Goal: Information Seeking & Learning: Compare options

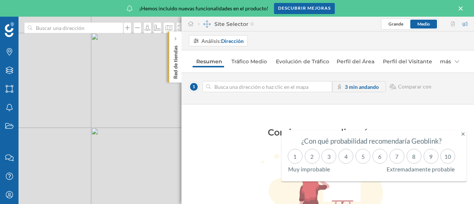
click at [178, 47] on p "Red de tiendas" at bounding box center [175, 61] width 7 height 36
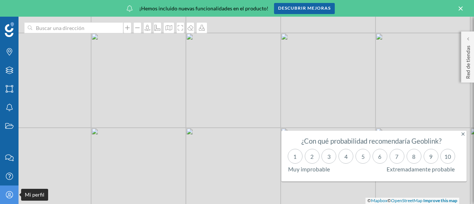
click at [13, 196] on icon "Mi perfil" at bounding box center [9, 194] width 9 height 7
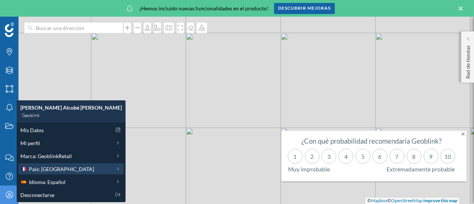
click at [53, 172] on span "País: [GEOGRAPHIC_DATA]" at bounding box center [61, 169] width 65 height 8
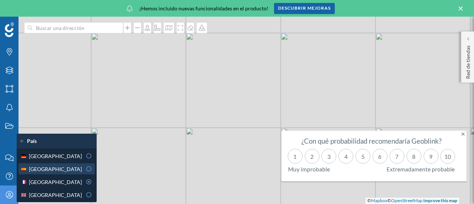
click at [73, 166] on div "[GEOGRAPHIC_DATA]" at bounding box center [51, 169] width 62 height 8
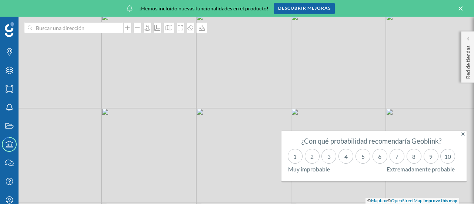
click at [463, 135] on icon at bounding box center [463, 134] width 3 height 3
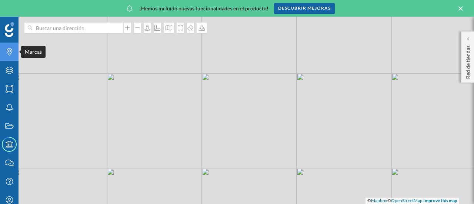
click at [1, 52] on div "Marcas" at bounding box center [9, 52] width 19 height 19
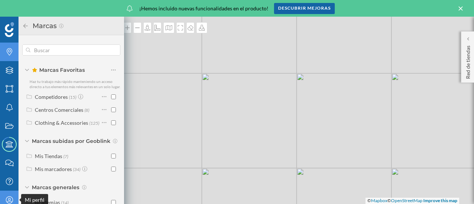
click at [11, 194] on div "Mi perfil" at bounding box center [9, 200] width 19 height 19
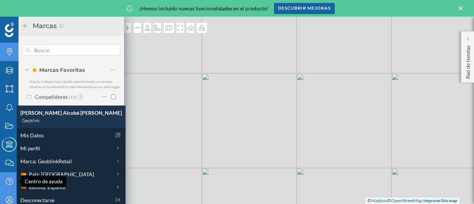
click at [10, 183] on icon "Centro de ayuda" at bounding box center [9, 181] width 9 height 7
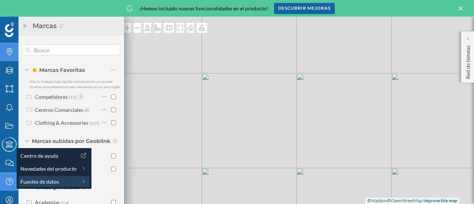
click at [36, 179] on span "Fuentes de datos" at bounding box center [39, 182] width 39 height 8
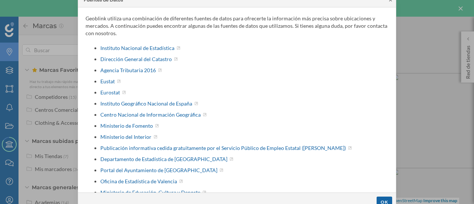
click at [391, 0] on icon at bounding box center [391, 0] width 3 height 3
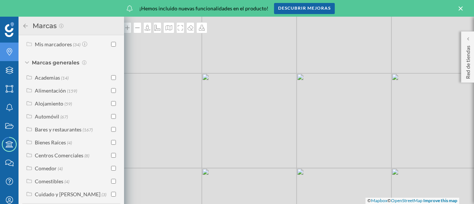
scroll to position [137, 0]
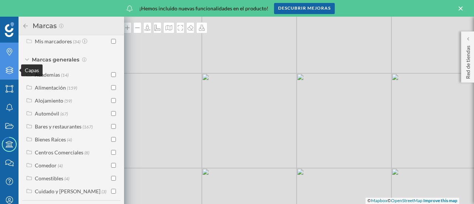
click at [12, 69] on icon at bounding box center [9, 70] width 7 height 7
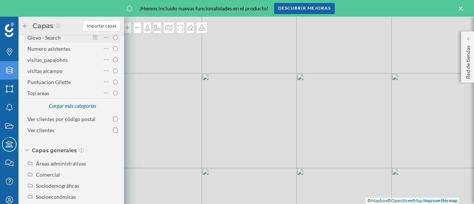
scroll to position [122, 0]
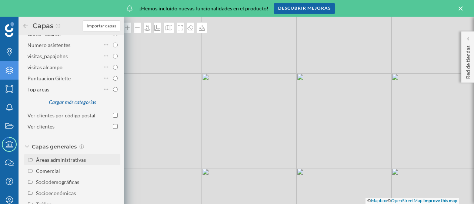
click at [94, 156] on div "Áreas administrativas" at bounding box center [77, 160] width 82 height 8
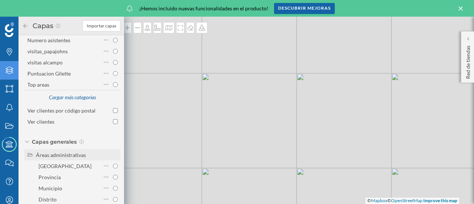
scroll to position [188, 0]
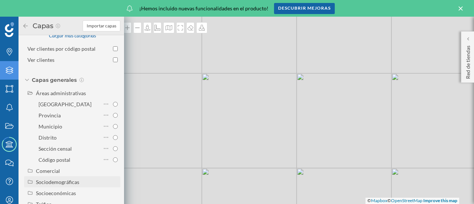
click at [62, 180] on div "Sociodemográficas" at bounding box center [57, 182] width 43 height 6
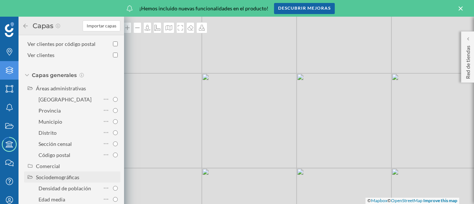
scroll to position [271, 0]
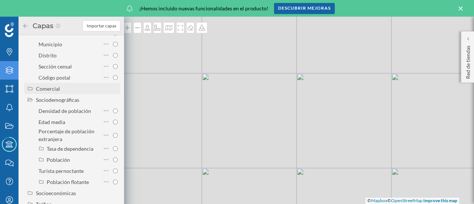
click at [61, 90] on div "Comercial" at bounding box center [77, 89] width 82 height 8
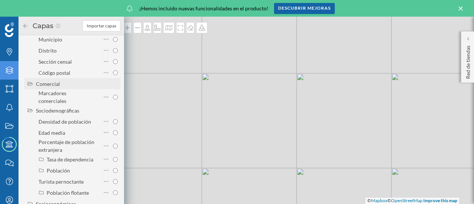
scroll to position [286, 0]
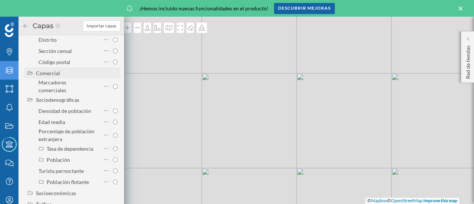
click at [69, 75] on div "Comercial" at bounding box center [77, 73] width 82 height 8
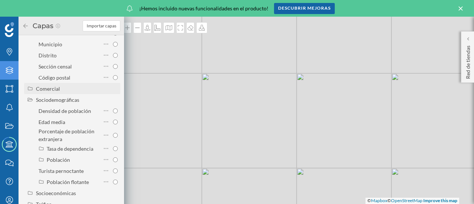
click at [59, 89] on div "Comercial" at bounding box center [48, 89] width 24 height 6
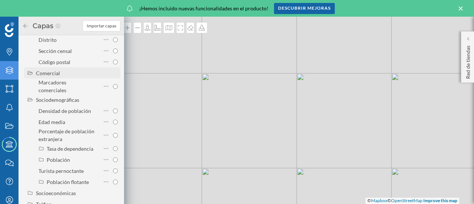
click at [46, 78] on div "Comercial" at bounding box center [72, 72] width 96 height 11
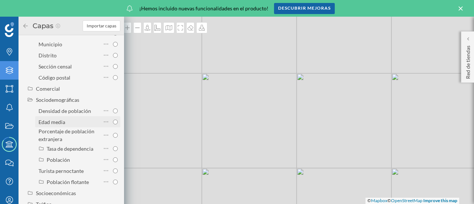
click at [114, 120] on input "Edad media" at bounding box center [115, 122] width 5 height 5
radio input "true"
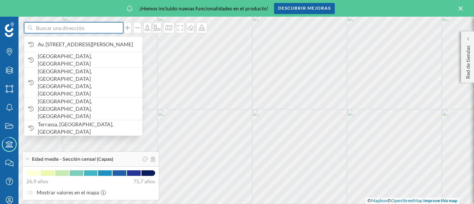
click at [76, 31] on input at bounding box center [73, 27] width 83 height 11
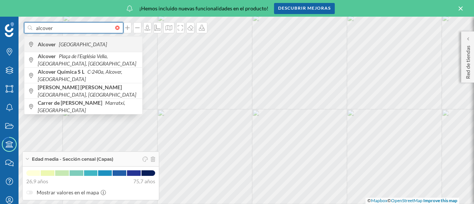
type input "alcover"
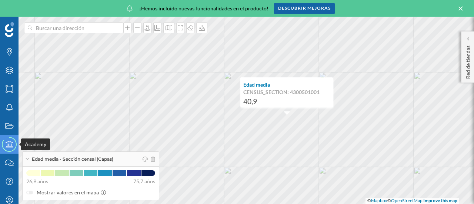
click at [13, 143] on icon "Academy" at bounding box center [9, 144] width 9 height 7
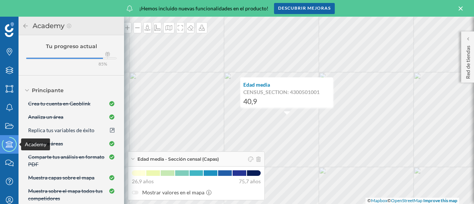
click at [8, 150] on icon at bounding box center [9, 145] width 20 height 20
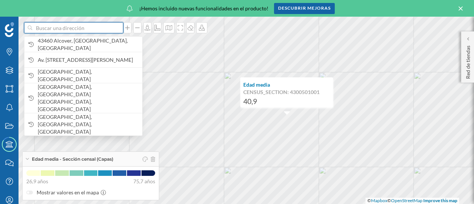
click at [88, 29] on input at bounding box center [73, 27] width 83 height 11
type input "r"
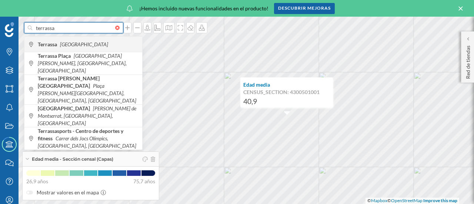
type input "terrassa"
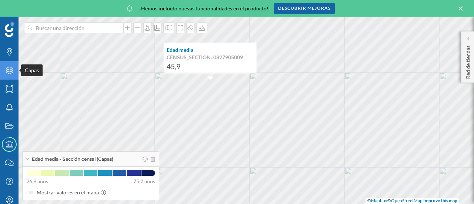
click at [6, 72] on icon "Capas" at bounding box center [9, 70] width 9 height 7
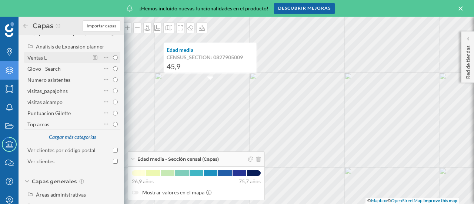
scroll to position [122, 0]
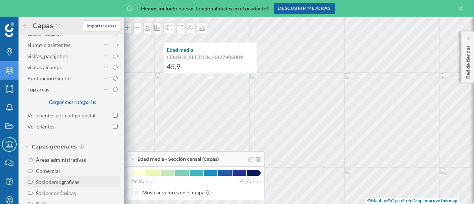
click at [70, 184] on div "Sociodemográficas" at bounding box center [57, 182] width 43 height 6
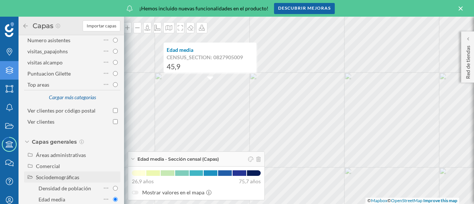
scroll to position [204, 0]
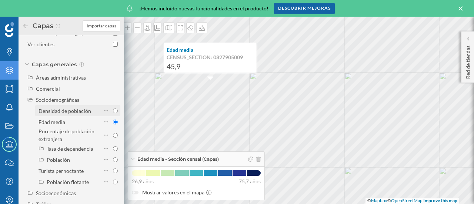
click at [115, 112] on input "Densidad de población" at bounding box center [115, 111] width 5 height 5
radio input "true"
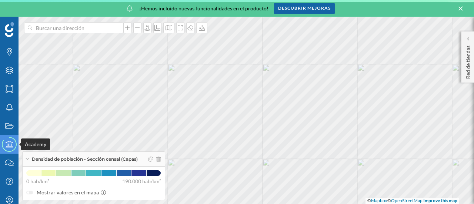
click at [14, 151] on icon at bounding box center [9, 144] width 15 height 15
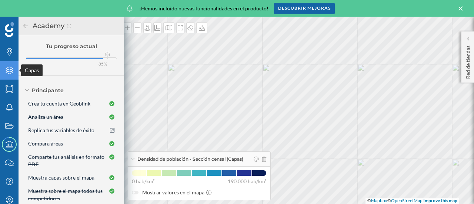
click at [5, 71] on icon "Capas" at bounding box center [9, 70] width 9 height 7
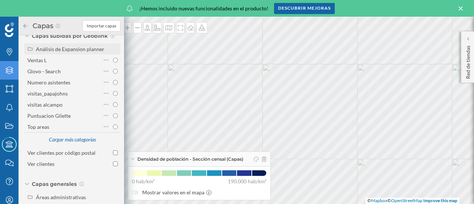
scroll to position [122, 0]
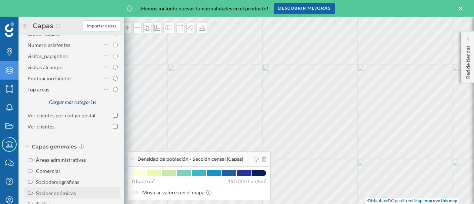
click at [65, 194] on div "Socioeconómicas" at bounding box center [56, 193] width 40 height 6
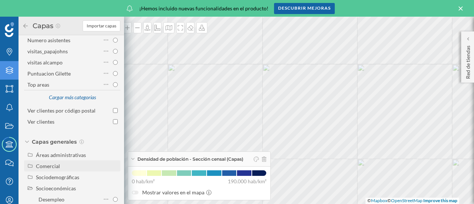
scroll to position [171, 0]
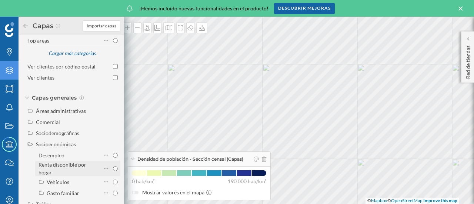
click at [116, 166] on input "Renta disponible por hogar" at bounding box center [115, 168] width 5 height 5
radio input "true"
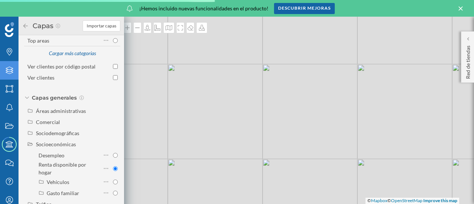
click at [12, 67] on icon "Capas" at bounding box center [9, 70] width 9 height 7
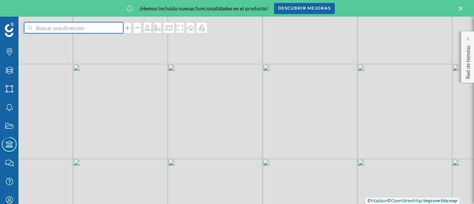
click at [86, 31] on input at bounding box center [73, 27] width 83 height 11
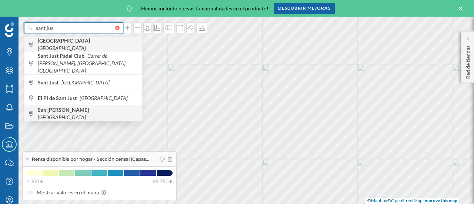
type input "sant jus"
click at [62, 43] on b "[GEOGRAPHIC_DATA]" at bounding box center [65, 40] width 54 height 6
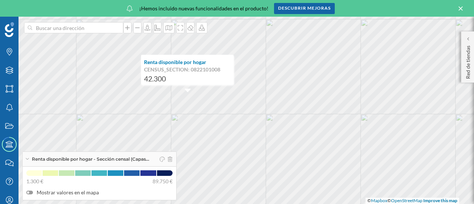
click at [171, 72] on p "CENSUS_SECTION: 0822101008" at bounding box center [187, 69] width 87 height 7
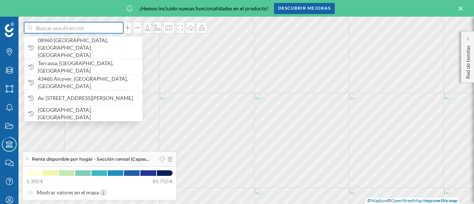
click at [70, 31] on input at bounding box center [73, 27] width 83 height 11
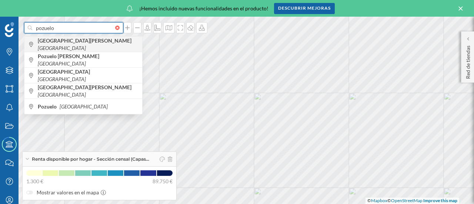
type input "pozuelo"
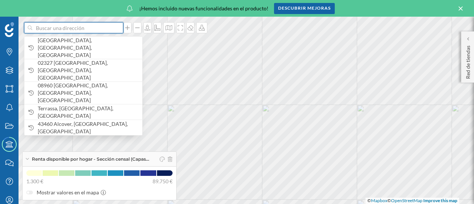
click at [56, 28] on input at bounding box center [73, 27] width 83 height 11
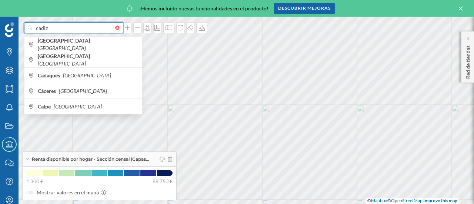
type input "cadiz"
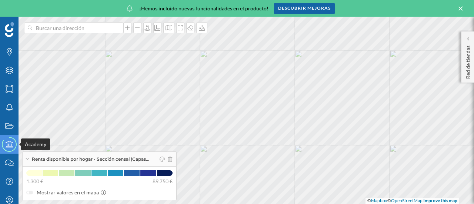
click at [13, 147] on icon at bounding box center [9, 144] width 7 height 7
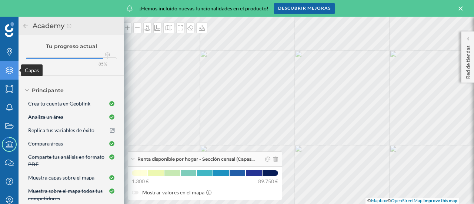
click at [12, 74] on icon "Capas" at bounding box center [9, 70] width 9 height 7
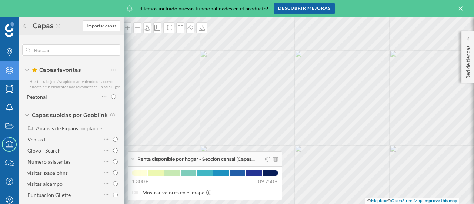
scroll to position [122, 0]
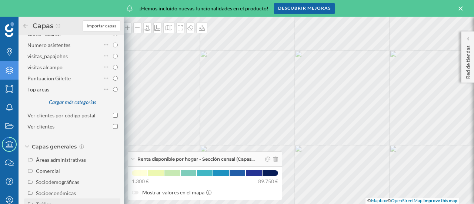
click at [51, 200] on div "Tráfico" at bounding box center [72, 204] width 96 height 11
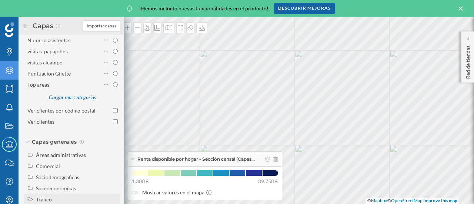
scroll to position [144, 0]
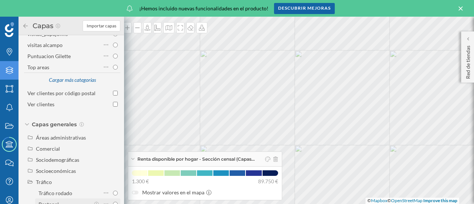
click at [115, 204] on input "Peatonal" at bounding box center [115, 204] width 5 height 5
radio input "true"
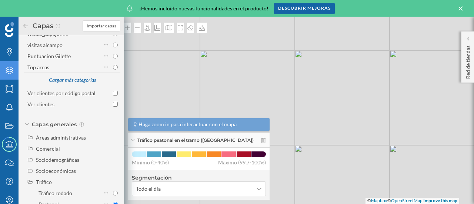
click at [24, 22] on div "Capas" at bounding box center [52, 26] width 60 height 12
click at [25, 24] on icon at bounding box center [25, 25] width 4 height 4
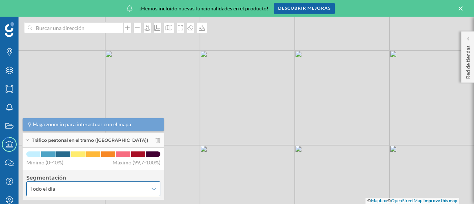
click at [139, 192] on span "Todo el día" at bounding box center [89, 188] width 118 height 7
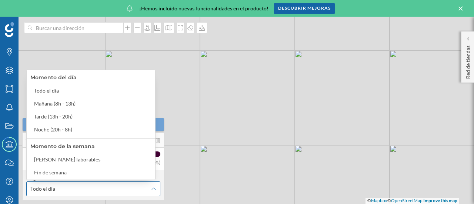
click at [102, 191] on span "Todo el día" at bounding box center [89, 188] width 118 height 7
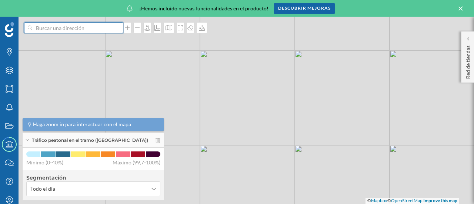
click at [62, 26] on input at bounding box center [73, 27] width 83 height 11
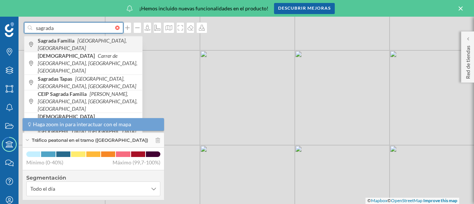
type input "sagrada"
click at [75, 41] on b "Sagrada Familia" at bounding box center [57, 40] width 39 height 6
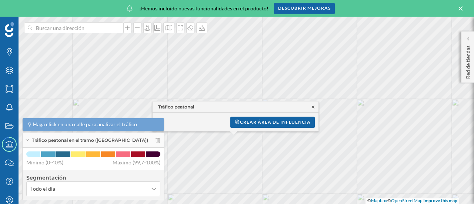
click at [314, 108] on icon at bounding box center [314, 107] width 6 height 4
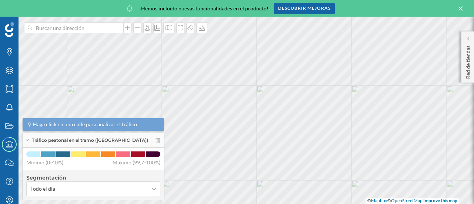
click at [156, 141] on div "Tráfico peatonal en el tramo ([GEOGRAPHIC_DATA])" at bounding box center [94, 140] width 142 height 15
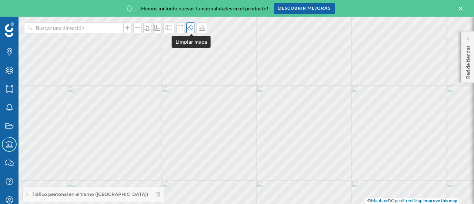
click at [193, 29] on icon at bounding box center [191, 27] width 6 height 5
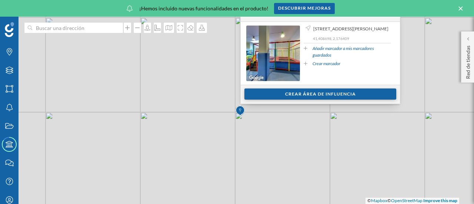
click at [271, 93] on div "Crear área de influencia" at bounding box center [321, 94] width 152 height 11
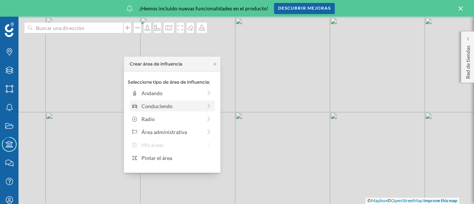
click at [199, 106] on div "Conduciendo" at bounding box center [172, 106] width 60 height 8
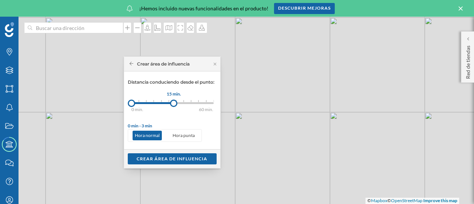
drag, startPoint x: 139, startPoint y: 103, endPoint x: 174, endPoint y: 103, distance: 35.2
click at [174, 103] on div at bounding box center [173, 103] width 7 height 7
click at [185, 140] on p "Hora punta" at bounding box center [184, 136] width 27 height 10
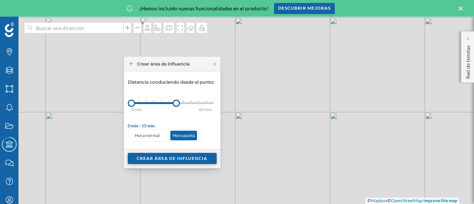
click at [178, 155] on div "Crear área de influencia" at bounding box center [172, 158] width 89 height 11
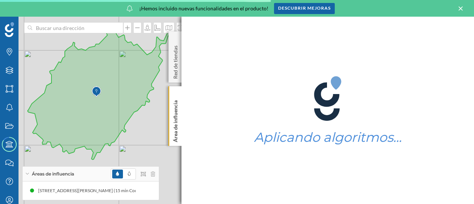
drag, startPoint x: 133, startPoint y: 117, endPoint x: 155, endPoint y: 118, distance: 21.9
click at [155, 118] on div "© Mapbox © OpenStreetMap Improve this map" at bounding box center [237, 111] width 474 height 188
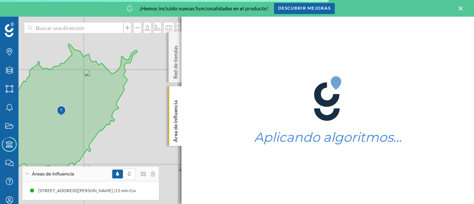
drag, startPoint x: 149, startPoint y: 123, endPoint x: 102, endPoint y: 157, distance: 57.8
click at [102, 157] on div "© Mapbox © OpenStreetMap Improve this map" at bounding box center [237, 111] width 474 height 188
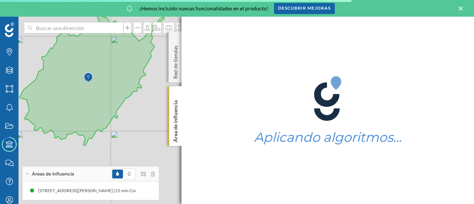
drag, startPoint x: 123, startPoint y: 132, endPoint x: 164, endPoint y: 80, distance: 66.2
click at [164, 80] on div "© Mapbox © OpenStreetMap Improve this map" at bounding box center [237, 111] width 474 height 188
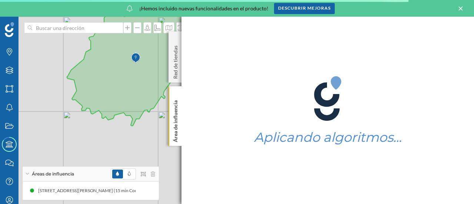
drag, startPoint x: 55, startPoint y: 140, endPoint x: 105, endPoint y: 118, distance: 54.1
click at [105, 118] on div "© Mapbox © OpenStreetMap Improve this map" at bounding box center [237, 111] width 474 height 188
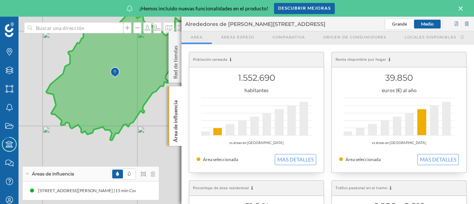
drag, startPoint x: 145, startPoint y: 139, endPoint x: 103, endPoint y: 168, distance: 50.8
click at [103, 168] on div "Marcas Capas Áreas Notificaciones Estados Academy Contacta con nosotros Centro …" at bounding box center [237, 111] width 474 height 188
click at [103, 168] on div "Áreas de influencia" at bounding box center [91, 174] width 136 height 15
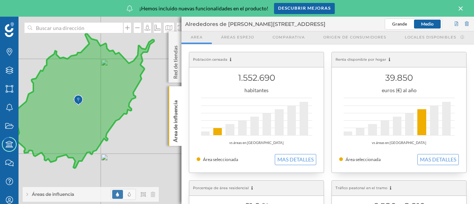
drag, startPoint x: 147, startPoint y: 132, endPoint x: 128, endPoint y: 148, distance: 25.1
click at [128, 148] on div "© Mapbox © OpenStreetMap Improve this map" at bounding box center [237, 111] width 474 height 188
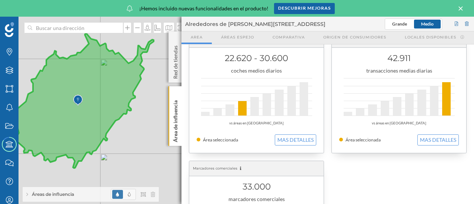
scroll to position [277, 0]
click at [433, 138] on button "MAS DETALLES" at bounding box center [439, 140] width 42 height 11
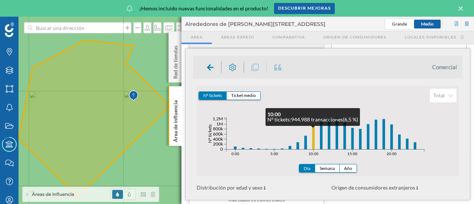
scroll to position [58, 0]
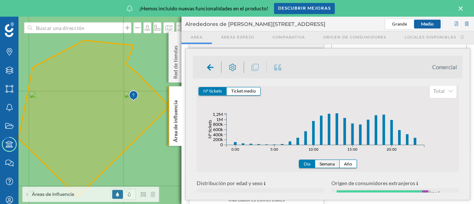
click at [326, 161] on button "Semana" at bounding box center [327, 164] width 24 height 8
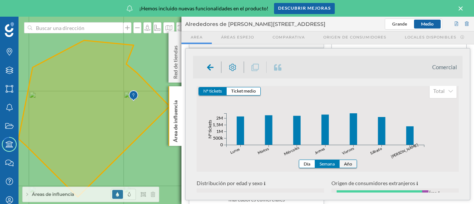
click at [351, 163] on button "Año" at bounding box center [348, 164] width 17 height 8
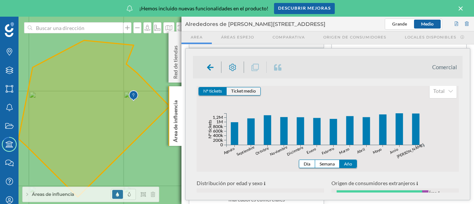
click at [241, 93] on button "Ticket medio" at bounding box center [244, 91] width 34 height 8
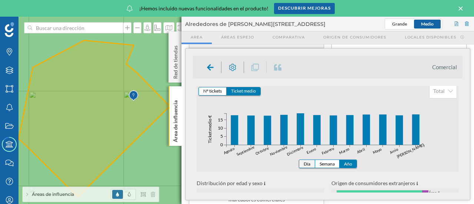
click at [310, 161] on button "Día" at bounding box center [308, 164] width 16 height 8
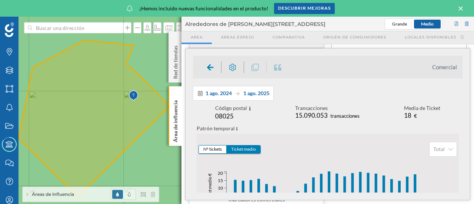
scroll to position [0, 0]
click at [252, 97] on div "1 ago. 2024 1 ago. 2025" at bounding box center [233, 93] width 81 height 15
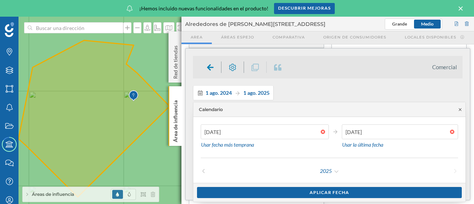
click at [462, 110] on icon at bounding box center [461, 110] width 6 height 4
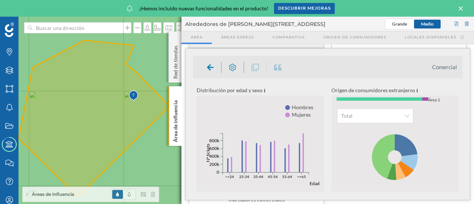
scroll to position [159, 0]
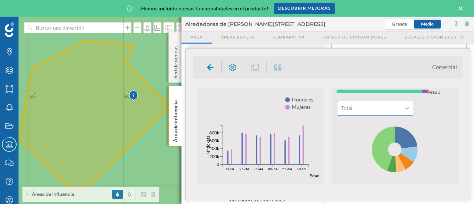
click at [394, 108] on span "Total" at bounding box center [371, 108] width 60 height 7
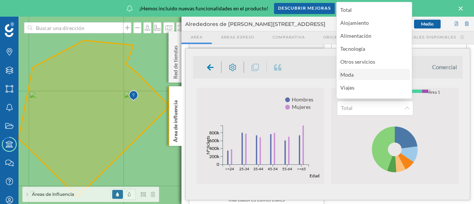
click at [349, 79] on div "Moda" at bounding box center [375, 74] width 72 height 11
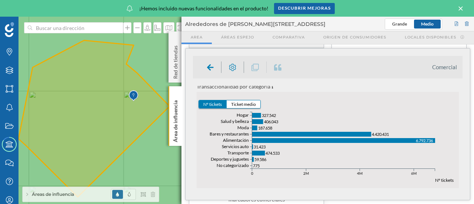
scroll to position [255, 0]
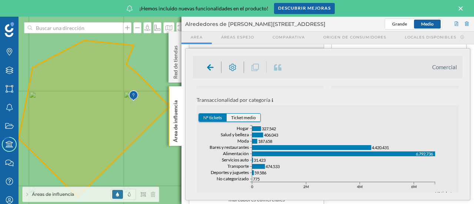
click at [238, 118] on button "Ticket medio" at bounding box center [244, 118] width 34 height 8
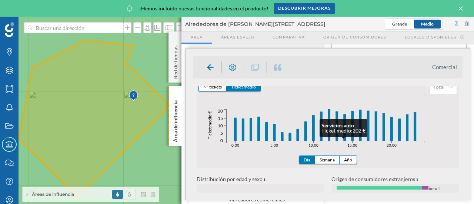
scroll to position [0, 0]
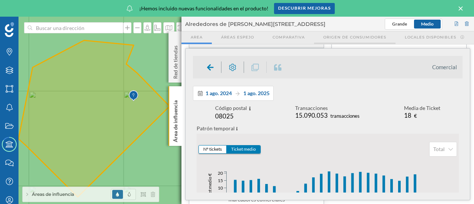
click at [368, 34] on div "Origen de consumidores" at bounding box center [355, 38] width 82 height 13
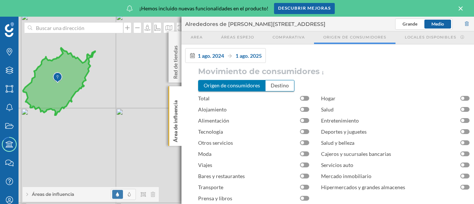
scroll to position [1, 0]
click at [302, 116] on div "Alimentación" at bounding box center [256, 120] width 116 height 11
click at [305, 108] on div at bounding box center [304, 109] width 9 height 5
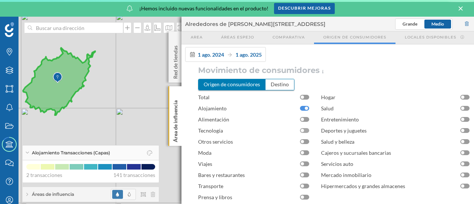
click at [306, 131] on div at bounding box center [304, 130] width 9 height 5
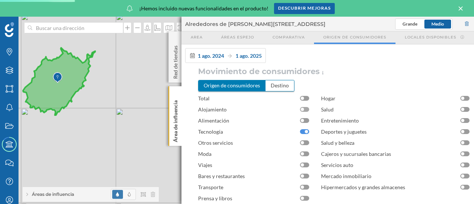
click at [304, 108] on div at bounding box center [304, 109] width 9 height 5
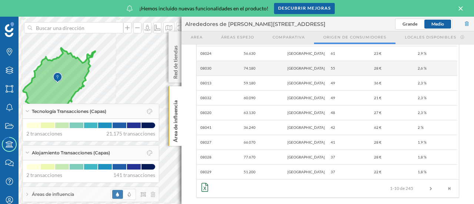
scroll to position [202, 0]
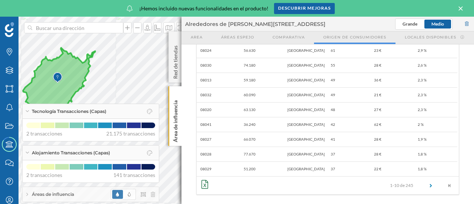
click at [426, 184] on link at bounding box center [431, 186] width 19 height 4
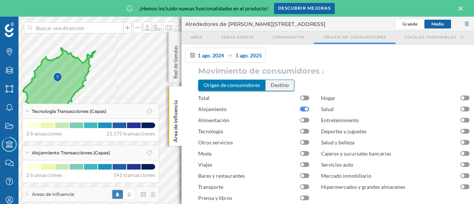
scroll to position [0, 0]
click at [284, 87] on div "Destino" at bounding box center [280, 85] width 29 height 10
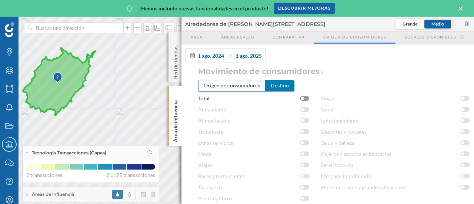
scroll to position [1, 0]
click at [305, 97] on div at bounding box center [304, 98] width 9 height 5
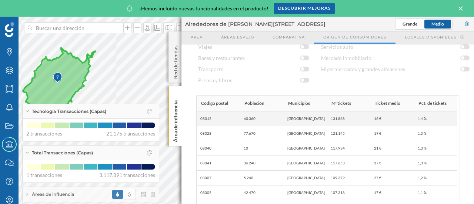
scroll to position [117, 0]
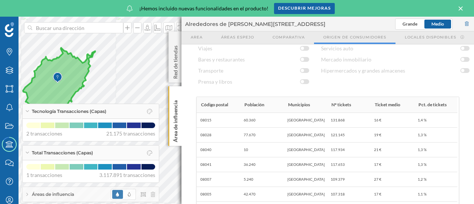
click at [54, 85] on icon at bounding box center [59, 81] width 72 height 67
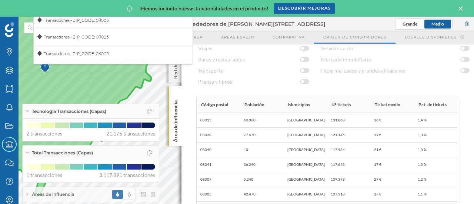
click at [58, 96] on icon at bounding box center [64, 95] width 226 height 201
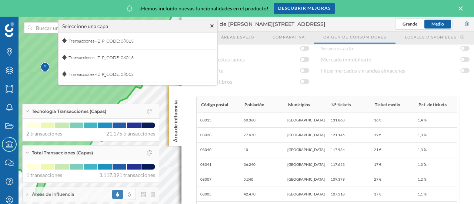
click at [214, 27] on icon at bounding box center [212, 25] width 3 height 3
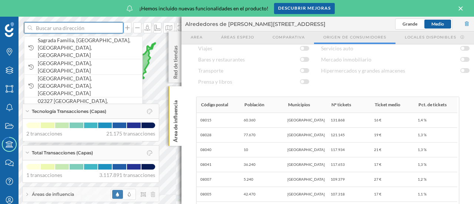
click at [62, 30] on input at bounding box center [73, 27] width 83 height 11
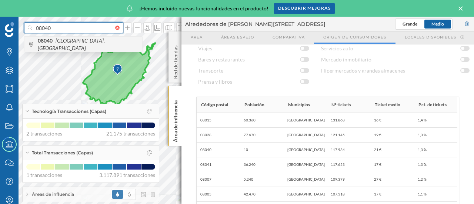
type input "08040"
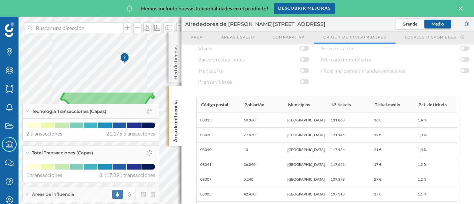
click at [87, 153] on div "Marcas Capas Áreas Notificaciones Estados Academy Contacta con nosotros Centro …" at bounding box center [237, 111] width 474 height 188
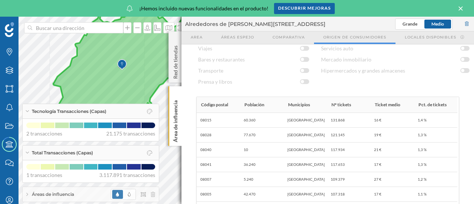
click at [116, 73] on icon at bounding box center [125, 65] width 145 height 135
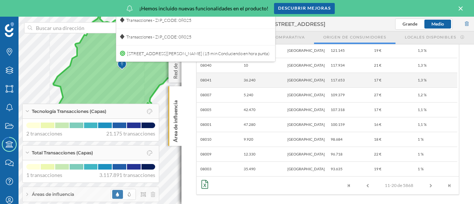
scroll to position [200, 0]
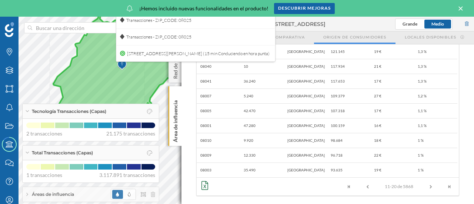
click at [431, 190] on div "11-20 de 5868" at bounding box center [399, 187] width 119 height 18
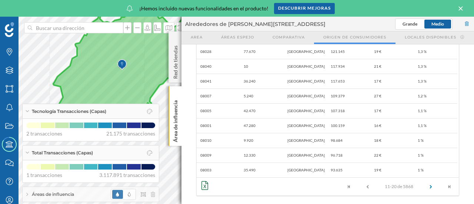
click at [429, 186] on link at bounding box center [431, 187] width 19 height 4
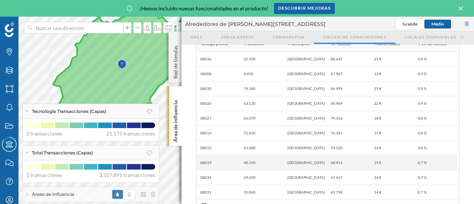
scroll to position [178, 0]
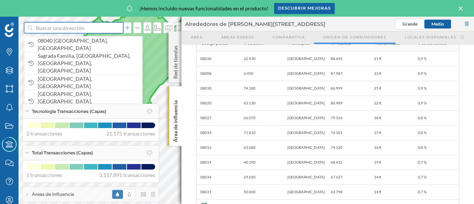
click at [77, 29] on input at bounding box center [73, 27] width 83 height 11
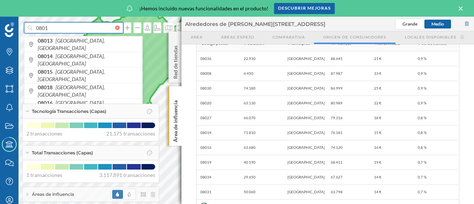
type input "08015"
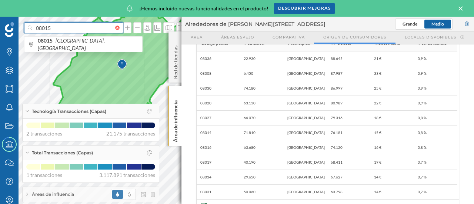
type input "08015"
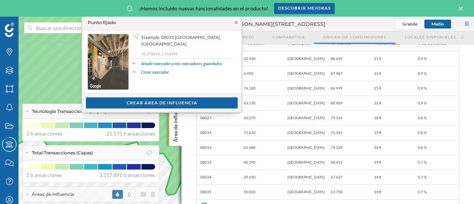
click at [235, 22] on icon at bounding box center [236, 22] width 3 height 3
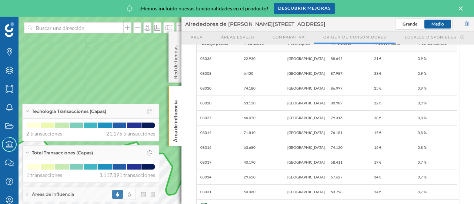
click at [27, 111] on icon at bounding box center [27, 111] width 4 height 2
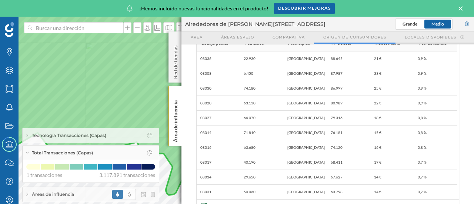
click at [414, 36] on span "Locales disponibles" at bounding box center [431, 37] width 52 height 6
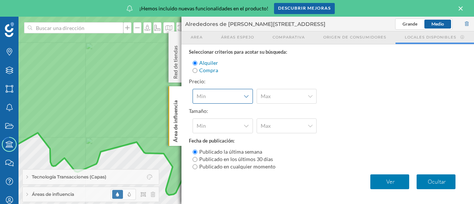
click at [241, 97] on span "Min" at bounding box center [219, 96] width 44 height 7
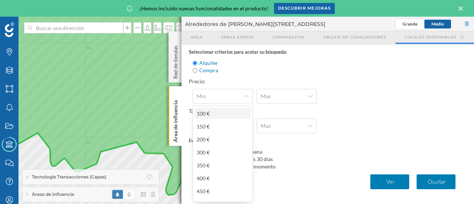
click at [207, 113] on div "100 €" at bounding box center [203, 113] width 13 height 6
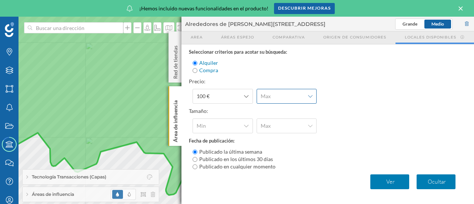
click at [279, 95] on span "Max" at bounding box center [283, 96] width 44 height 7
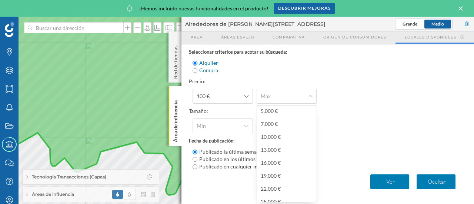
scroll to position [424, 0]
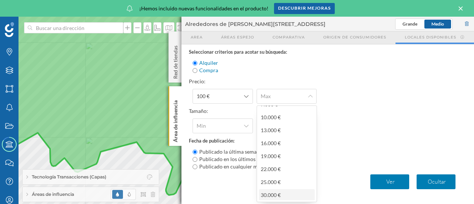
click at [282, 194] on div "30.000 €" at bounding box center [273, 195] width 24 height 8
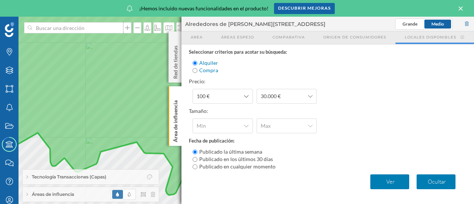
click at [195, 168] on input "Publicado en cualquier momento" at bounding box center [195, 167] width 5 height 5
radio input "true"
radio input "false"
click at [398, 185] on p "Ver" at bounding box center [390, 181] width 33 height 7
click at [393, 180] on p "Ver" at bounding box center [390, 181] width 33 height 7
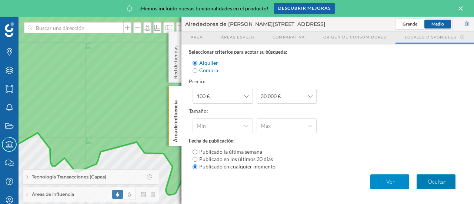
click at [382, 181] on p "Ver" at bounding box center [390, 181] width 33 height 7
click at [198, 72] on div "Compra" at bounding box center [255, 70] width 124 height 7
click at [195, 67] on div "Compra" at bounding box center [255, 70] width 124 height 7
click at [195, 69] on input "Compra" at bounding box center [195, 70] width 5 height 5
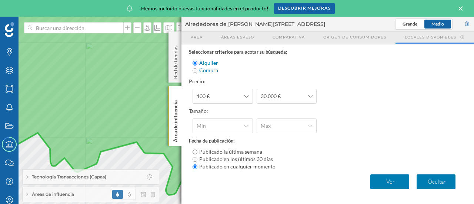
radio input "true"
radio input "false"
click at [383, 182] on p "Ver" at bounding box center [390, 181] width 33 height 7
click at [289, 39] on span "Comparativa" at bounding box center [289, 37] width 32 height 6
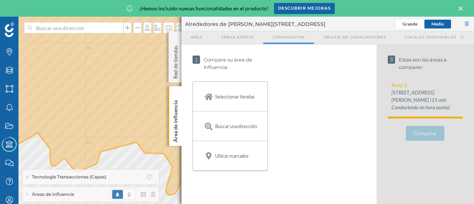
click at [111, 96] on icon at bounding box center [153, 95] width 404 height 201
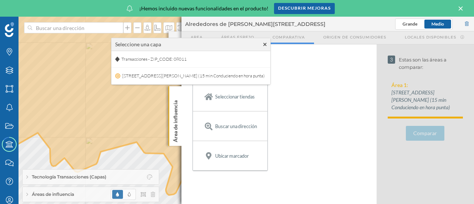
click at [242, 152] on p "Ubicar marcador" at bounding box center [232, 155] width 34 height 7
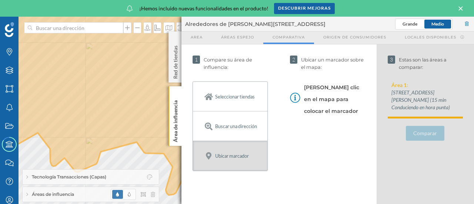
click at [109, 83] on icon at bounding box center [153, 95] width 404 height 201
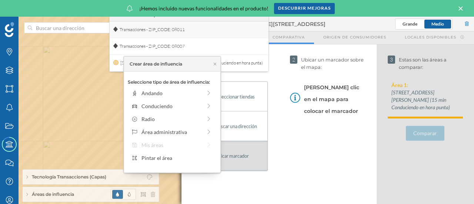
click at [225, 32] on div "Transacciones - ZIP_CODE: 08011" at bounding box center [189, 30] width 159 height 17
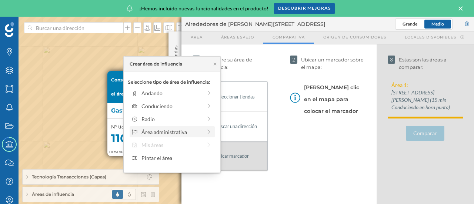
click at [183, 129] on div "Área administrativa" at bounding box center [172, 132] width 60 height 8
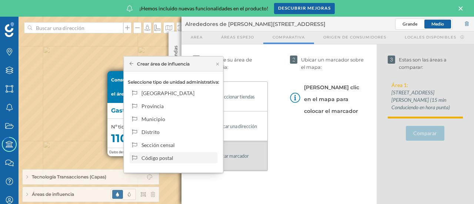
click at [168, 156] on div "Código postal" at bounding box center [178, 158] width 73 height 8
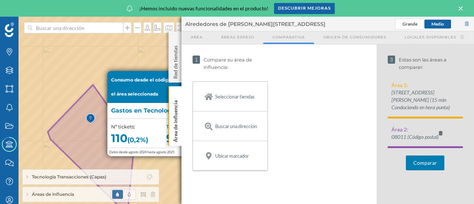
click at [237, 161] on div "Ubicar marcador" at bounding box center [230, 155] width 75 height 29
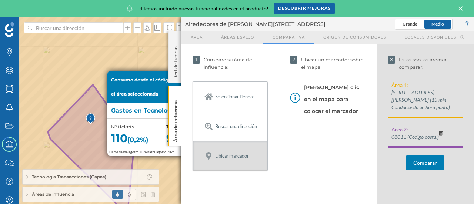
click at [102, 56] on icon at bounding box center [237, 119] width 572 height 248
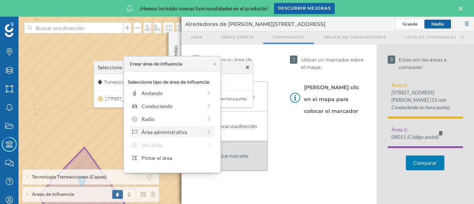
click at [165, 130] on div "Área administrativa" at bounding box center [172, 132] width 60 height 8
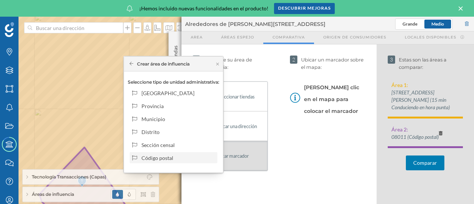
click at [167, 154] on div "Código postal" at bounding box center [178, 158] width 73 height 8
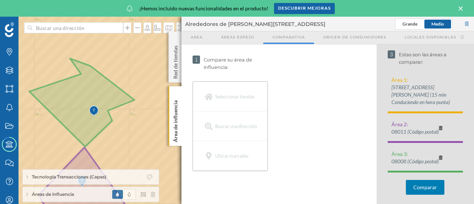
scroll to position [0, 0]
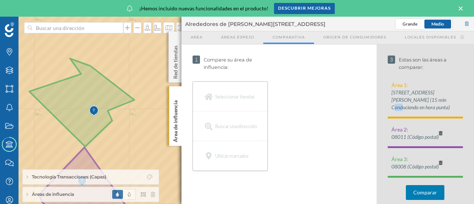
drag, startPoint x: 446, startPoint y: 93, endPoint x: 457, endPoint y: 92, distance: 11.1
click at [457, 92] on p "[STREET_ADDRESS][PERSON_NAME] (15 min Conduciendo en hora punta)" at bounding box center [428, 100] width 72 height 22
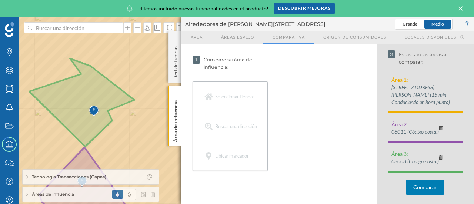
click at [422, 195] on div "3 Estas son las áreas a comparar: Área 1: [PERSON_NAME][STREET_ADDRESS] (15 min…" at bounding box center [425, 122] width 75 height 150
click at [416, 186] on button "Comparar" at bounding box center [425, 187] width 39 height 15
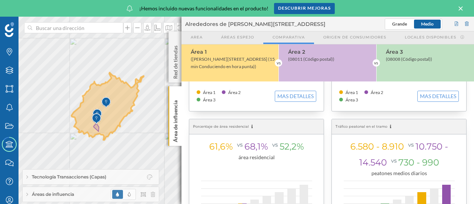
scroll to position [103, 0]
click at [430, 91] on button "MAS DETALLES" at bounding box center [439, 95] width 42 height 11
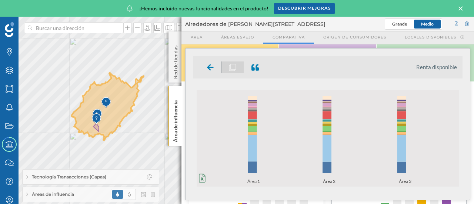
scroll to position [149, 0]
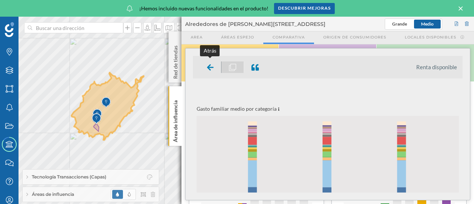
click at [207, 69] on div at bounding box center [211, 67] width 22 height 11
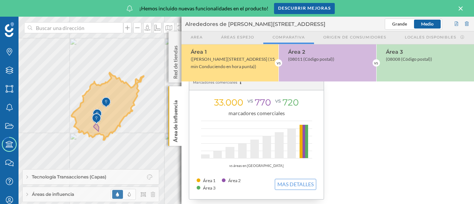
scroll to position [336, 0]
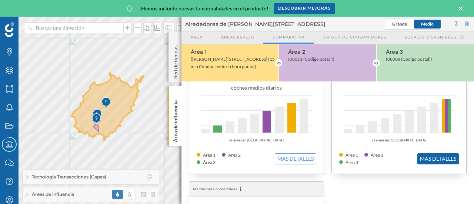
click at [453, 153] on button "MAS DETALLES" at bounding box center [439, 158] width 42 height 11
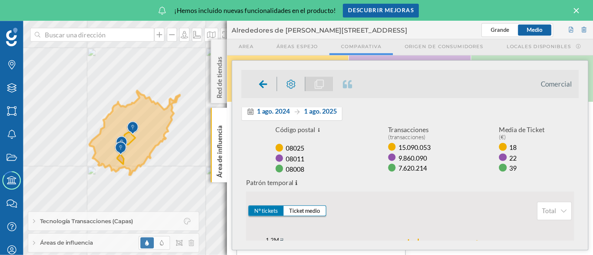
scroll to position [0, 0]
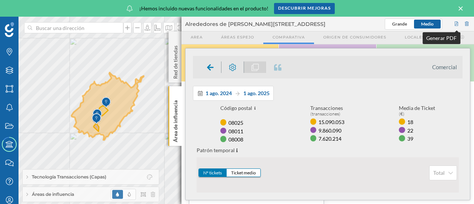
click at [457, 24] on div at bounding box center [457, 24] width 7 height 11
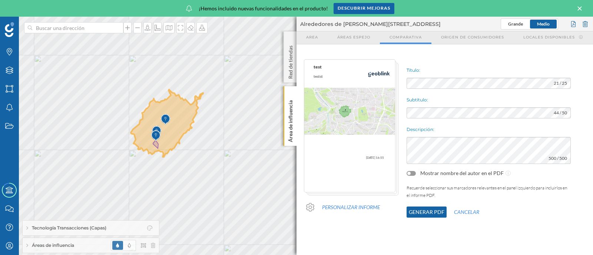
drag, startPoint x: 413, startPoint y: 4, endPoint x: 418, endPoint y: 218, distance: 213.6
click at [418, 204] on button "Generar PDF" at bounding box center [427, 212] width 40 height 11
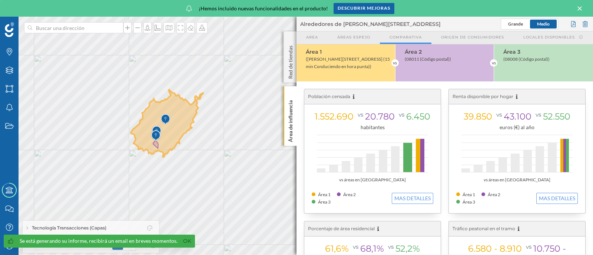
click at [418, 204] on div "1.552.690 vs 20.780 vs 6.450 habitantes vs áreas en [GEOGRAPHIC_DATA] Área 1 Ár…" at bounding box center [372, 151] width 136 height 124
click at [187, 26] on icon at bounding box center [190, 28] width 7 height 6
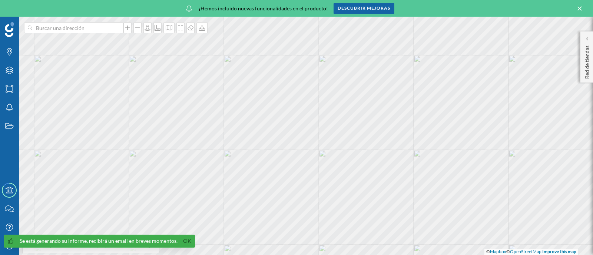
click at [474, 10] on icon at bounding box center [580, 8] width 4 height 4
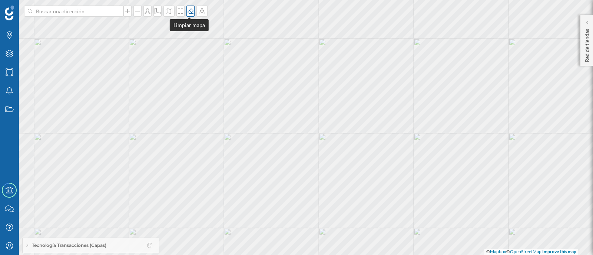
click at [191, 10] on icon at bounding box center [190, 11] width 7 height 6
click at [191, 8] on icon at bounding box center [190, 11] width 7 height 6
click at [122, 204] on div "Tecnología Transacciones (Capas)" at bounding box center [91, 245] width 136 height 15
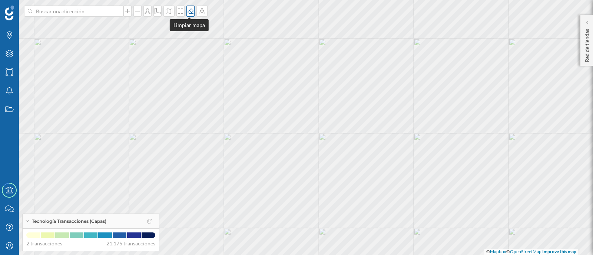
click at [187, 9] on icon at bounding box center [190, 11] width 7 height 6
click at [474, 52] on div "Red de tiendas" at bounding box center [586, 40] width 13 height 51
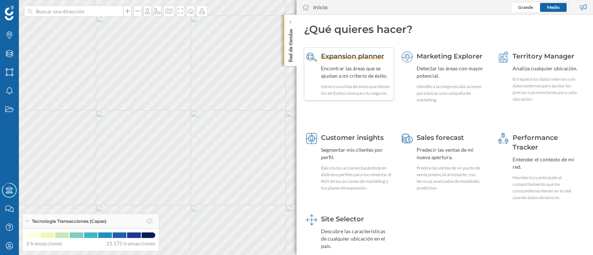
click at [347, 90] on div "Genera una lista de áreas que tienen los atributos clave para tu negocio." at bounding box center [356, 89] width 71 height 13
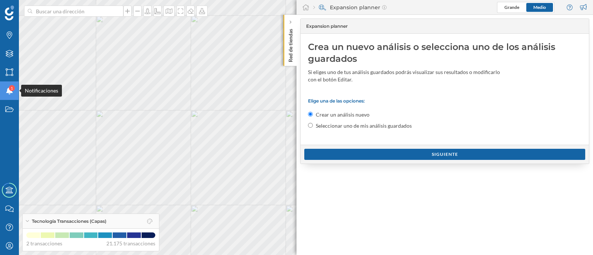
click at [12, 88] on span "1" at bounding box center [12, 88] width 2 height 7
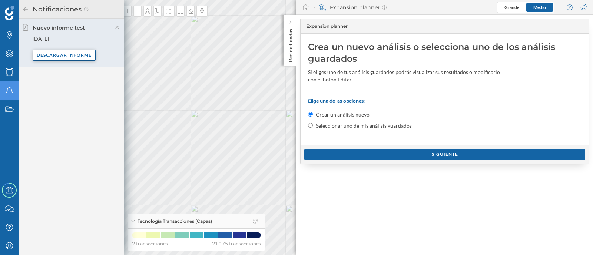
click at [55, 51] on div "Descargar informe" at bounding box center [64, 55] width 63 height 11
